Goal: Information Seeking & Learning: Learn about a topic

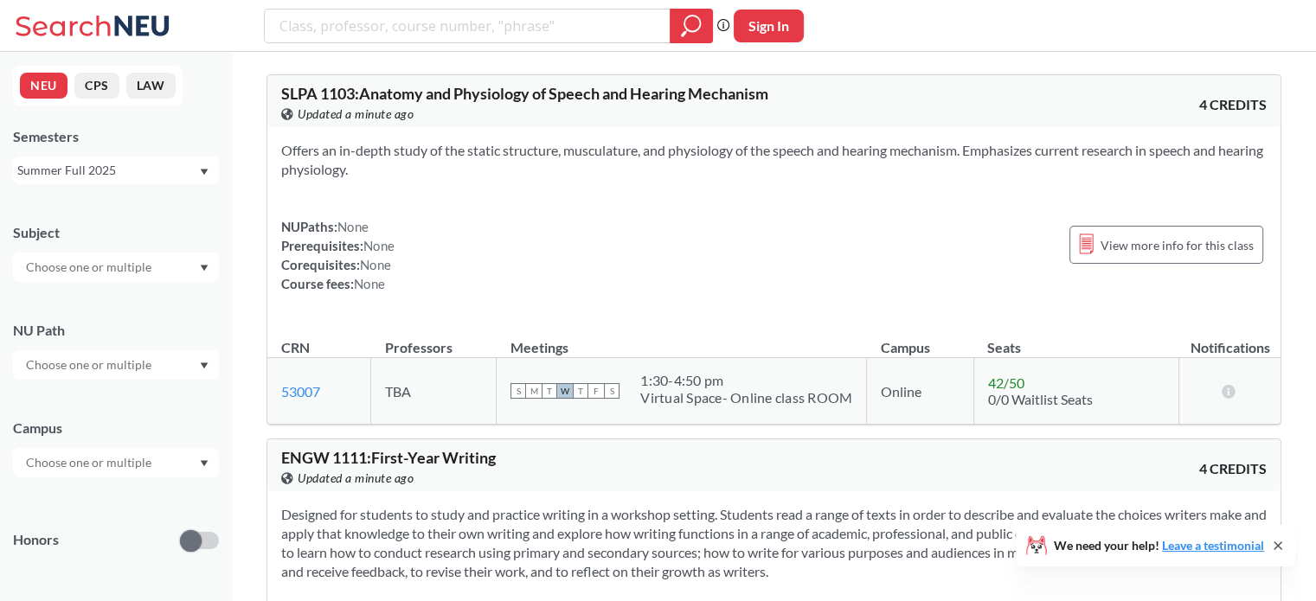
click at [168, 166] on div "Summer Full 2025" at bounding box center [107, 170] width 181 height 19
click at [80, 219] on div "Fall 2025" at bounding box center [116, 208] width 206 height 48
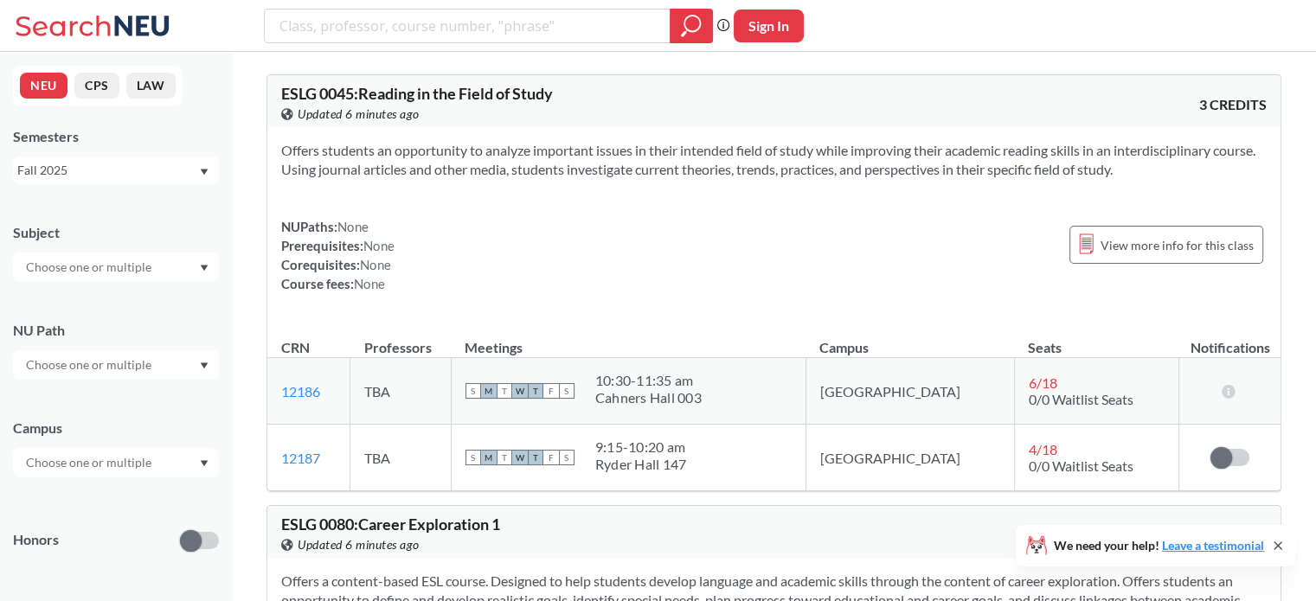
click at [164, 259] on div at bounding box center [116, 267] width 206 height 29
click at [119, 466] on input "text" at bounding box center [89, 463] width 145 height 21
click at [112, 495] on div "Boston ( 2037 )" at bounding box center [120, 501] width 196 height 19
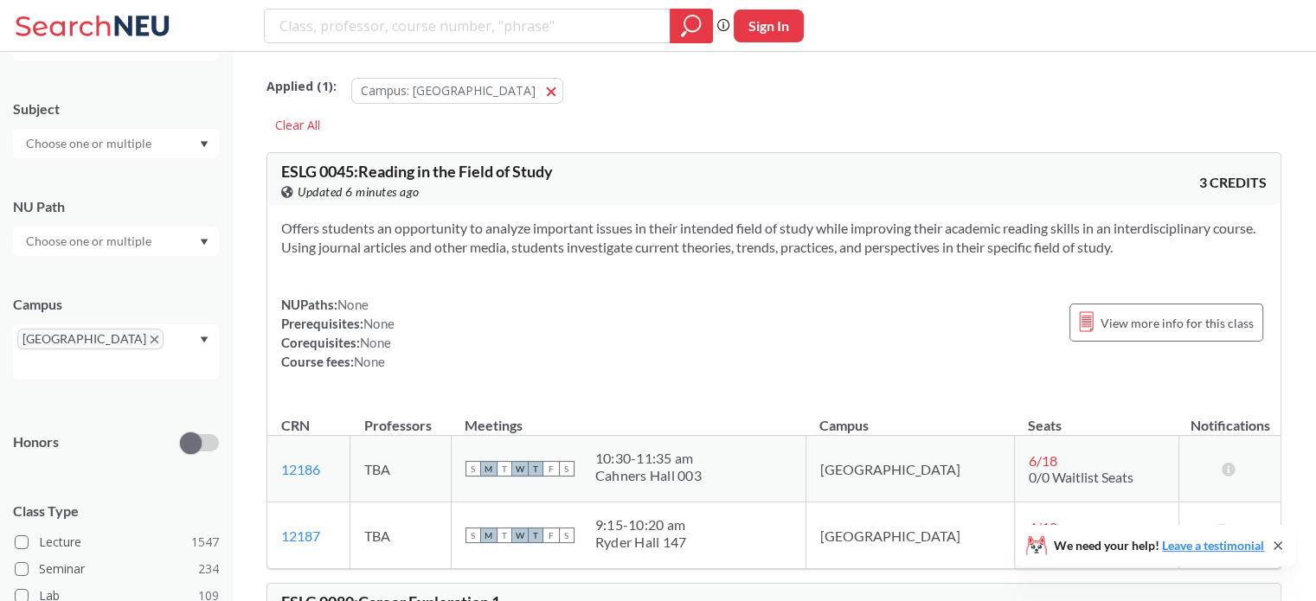
click at [171, 139] on div at bounding box center [116, 143] width 206 height 29
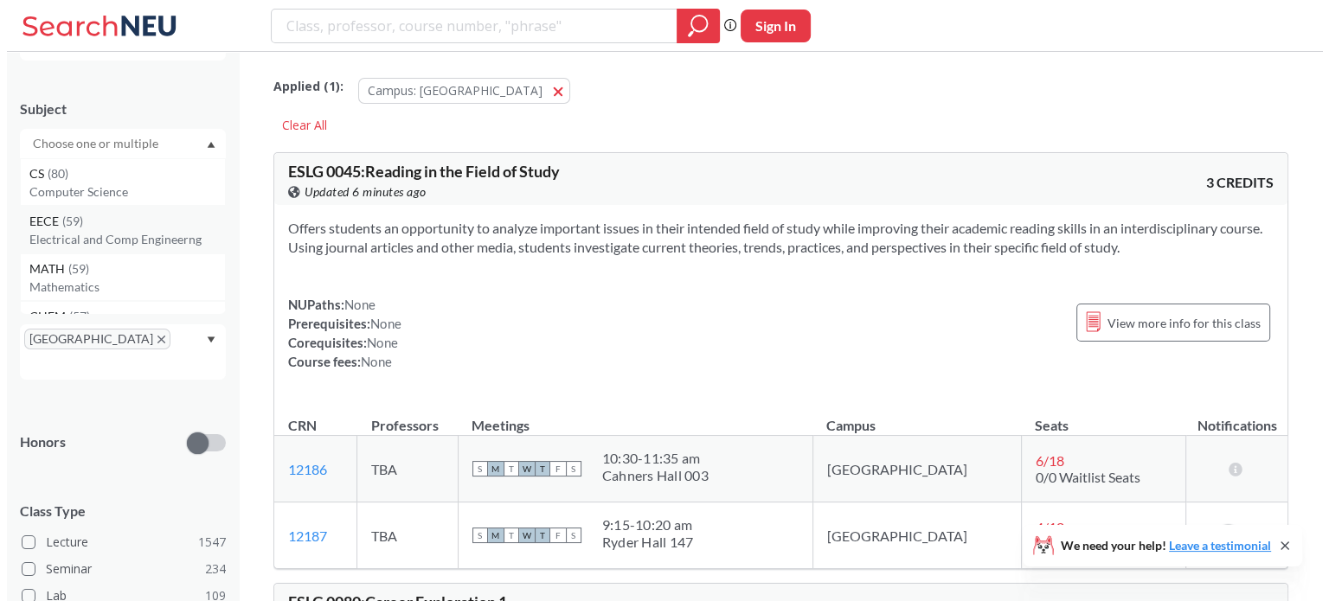
scroll to position [69, 0]
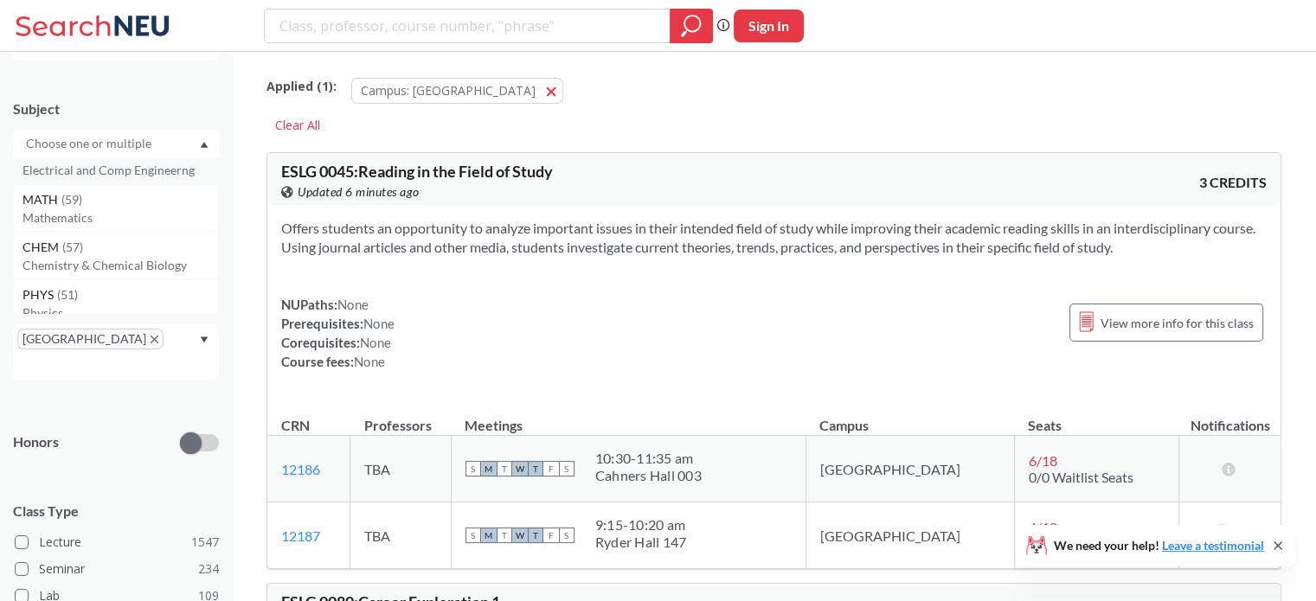
click at [130, 243] on div "CHEM ( 57 )" at bounding box center [120, 247] width 196 height 19
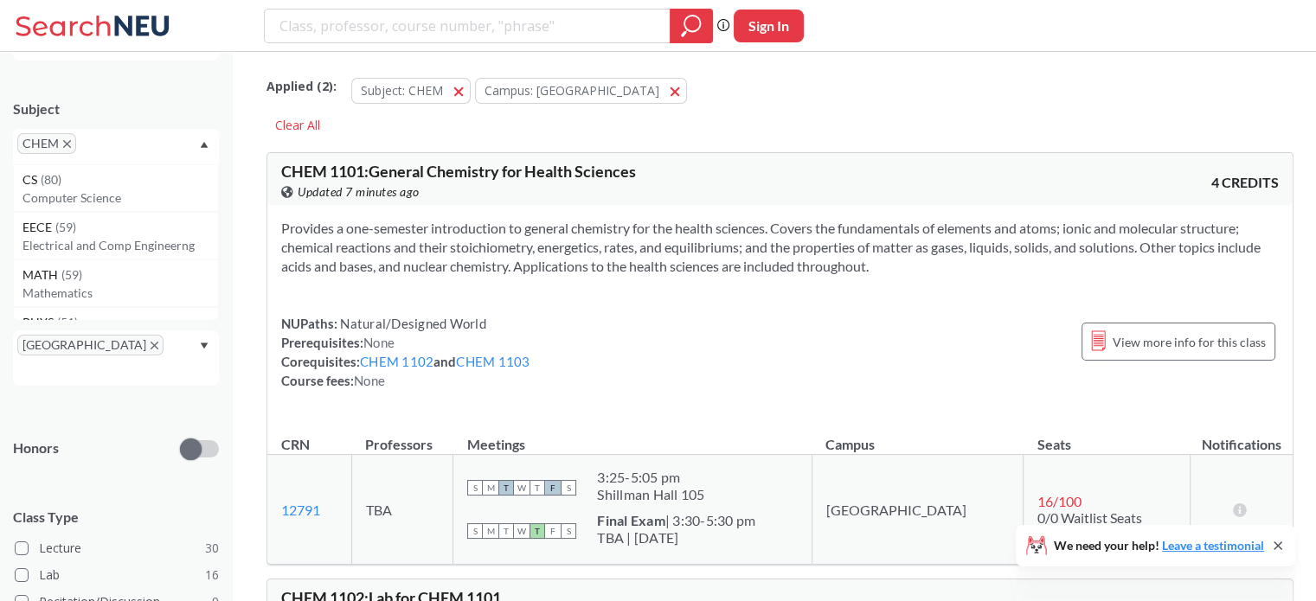
click at [70, 141] on span "CHEM" at bounding box center [46, 143] width 59 height 21
click at [66, 145] on icon "X to remove pill" at bounding box center [67, 144] width 8 height 8
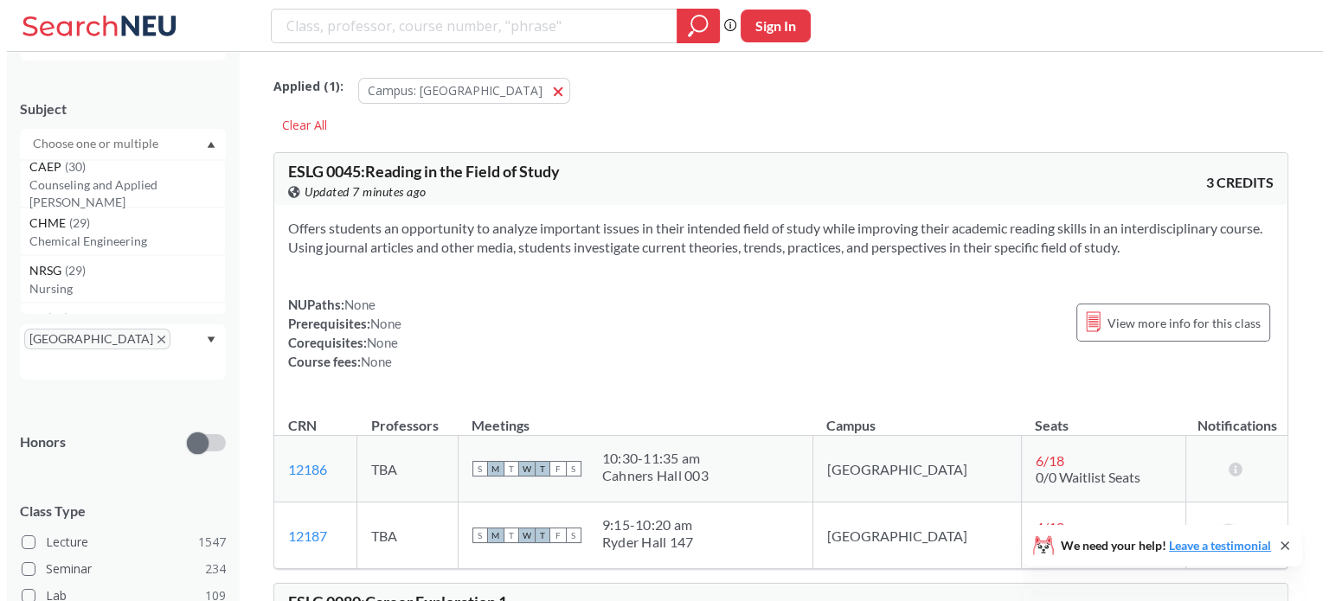
scroll to position [1142, 0]
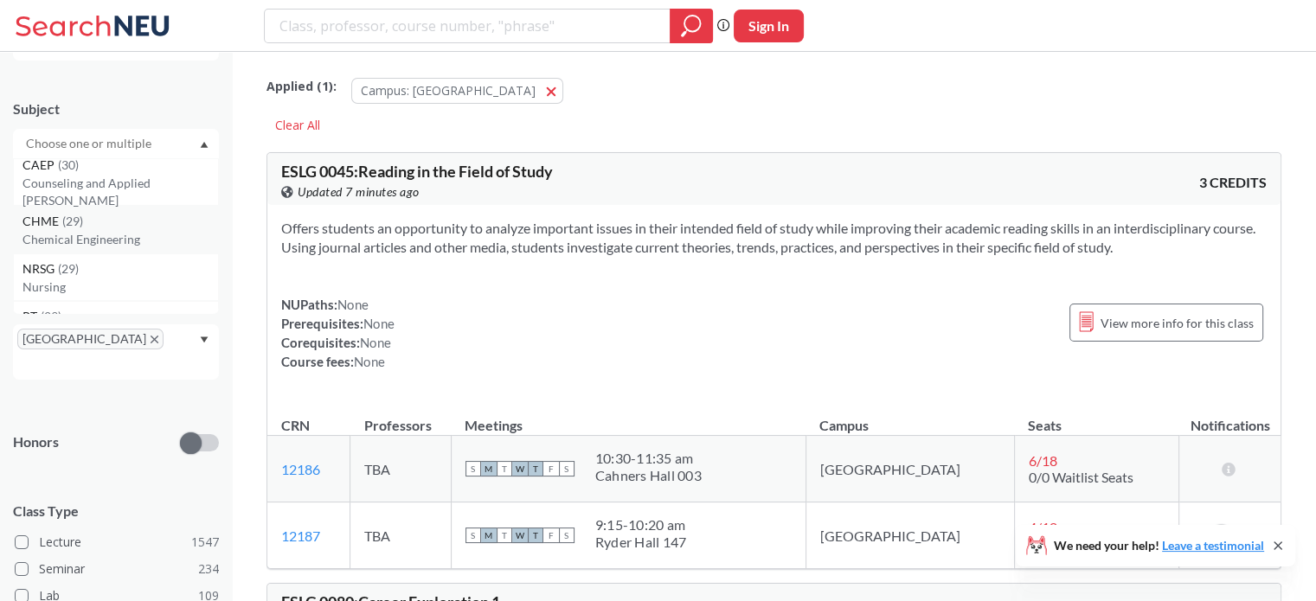
click at [114, 228] on div "CHME ( 29 )" at bounding box center [120, 221] width 196 height 19
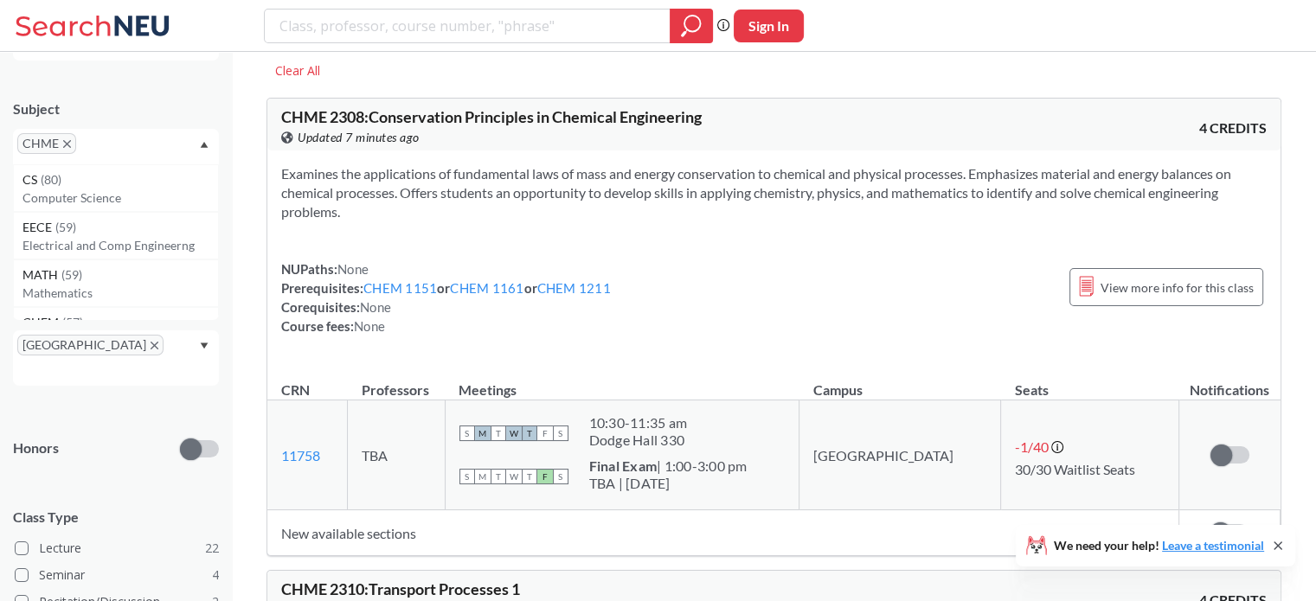
scroll to position [55, 0]
click at [308, 456] on link "11758" at bounding box center [300, 454] width 39 height 16
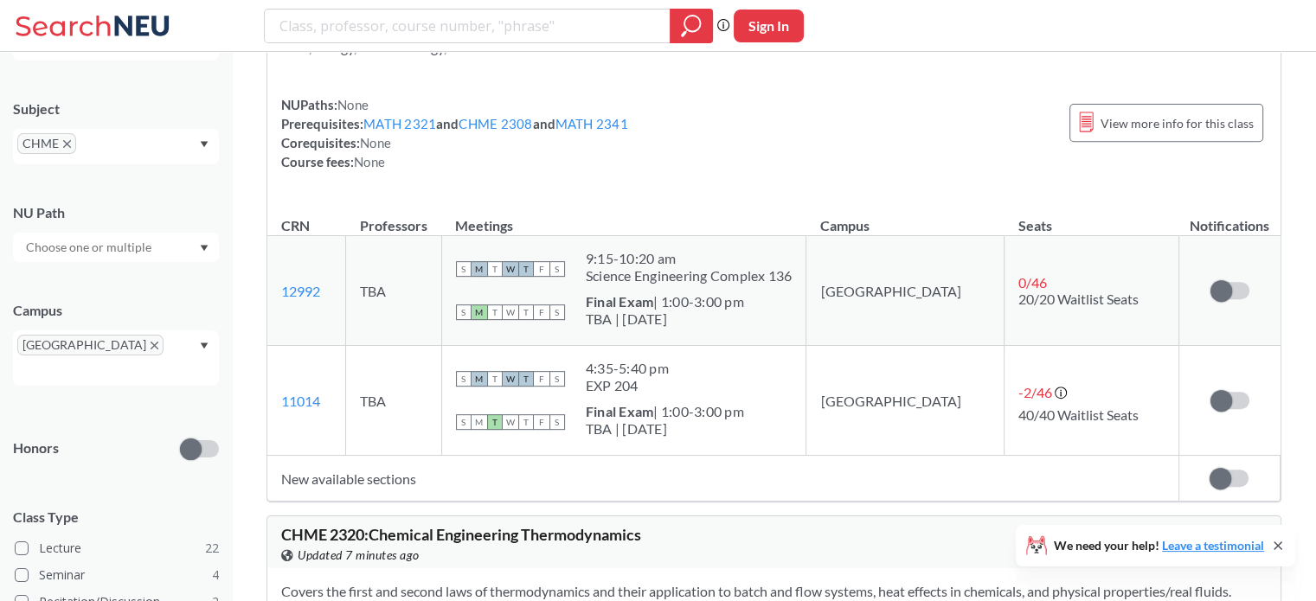
scroll to position [695, 0]
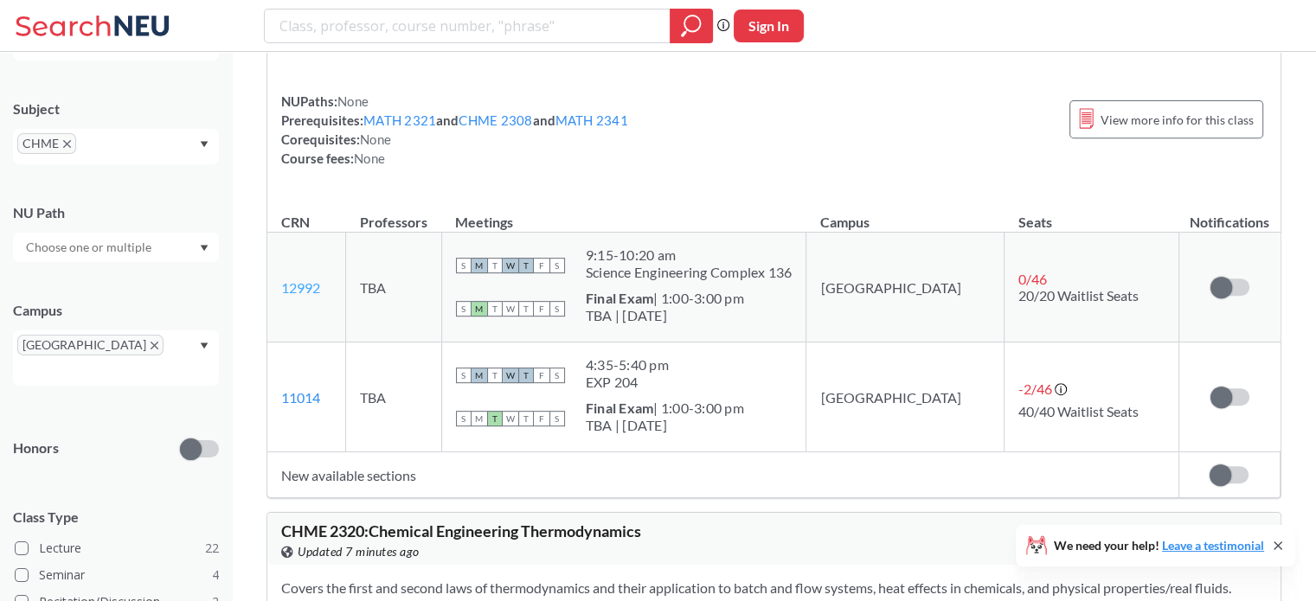
click at [305, 290] on link "12992" at bounding box center [300, 287] width 39 height 16
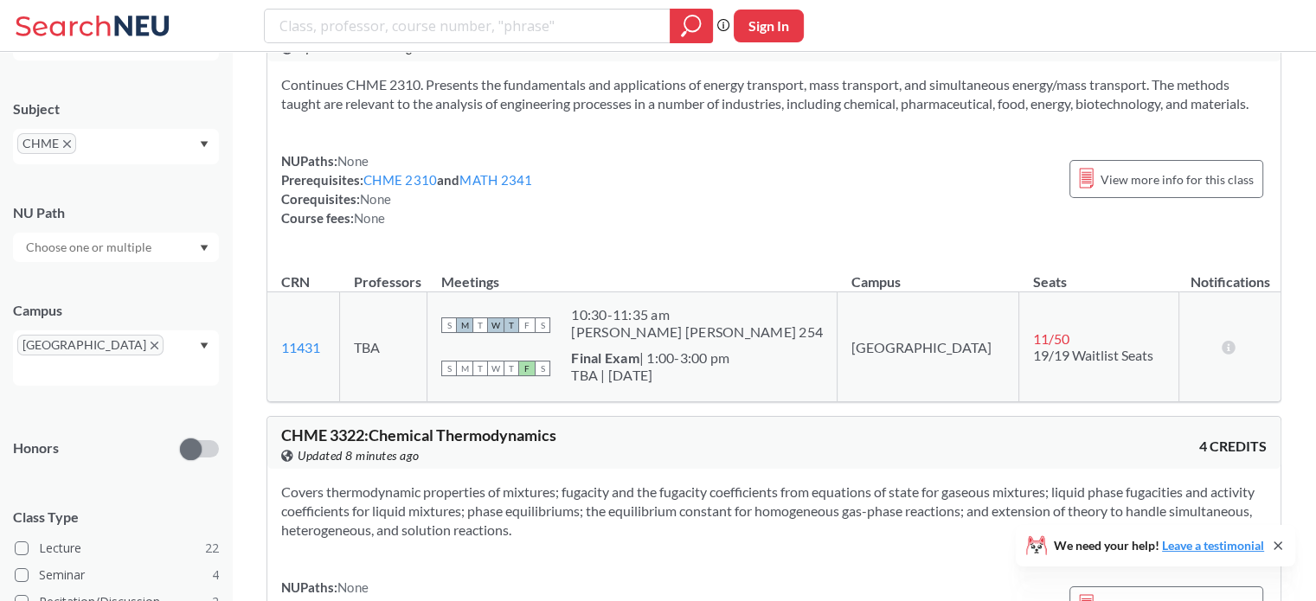
scroll to position [2615, 0]
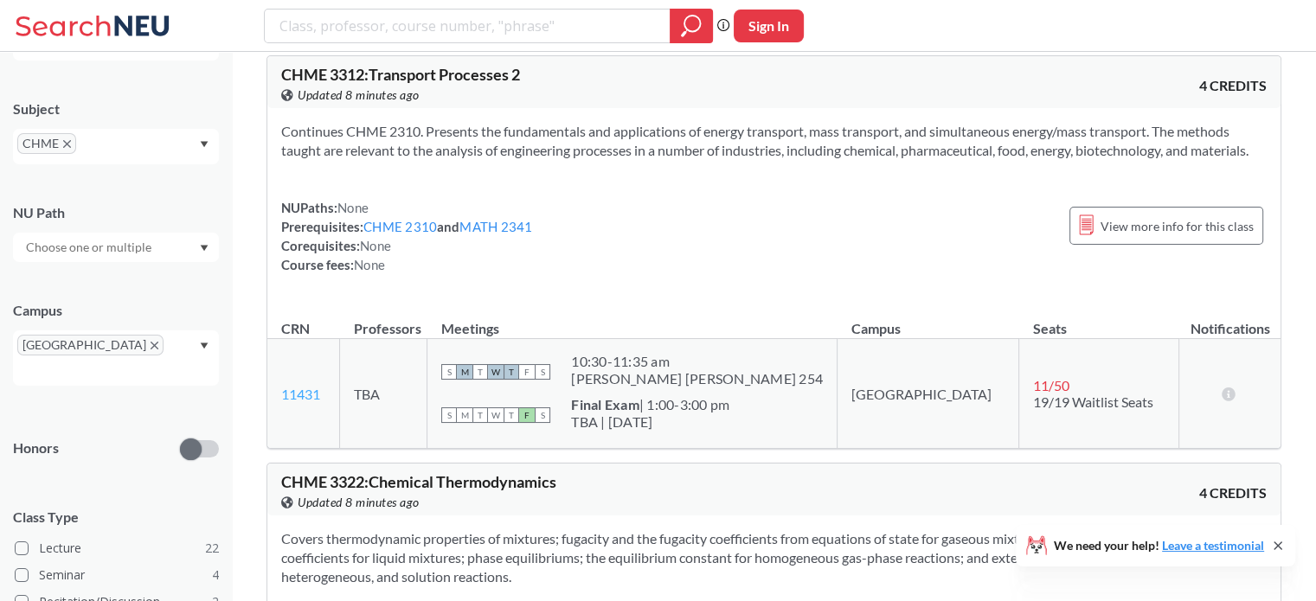
click at [315, 387] on link "11431" at bounding box center [300, 394] width 39 height 16
